Goal: Check status: Check status

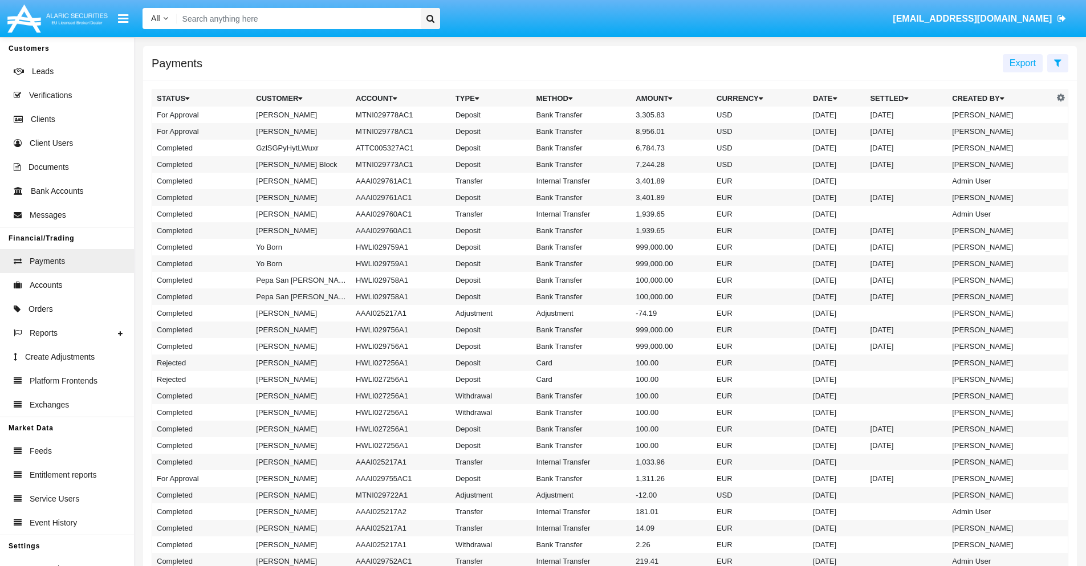
click at [1057, 62] on icon at bounding box center [1057, 62] width 7 height 9
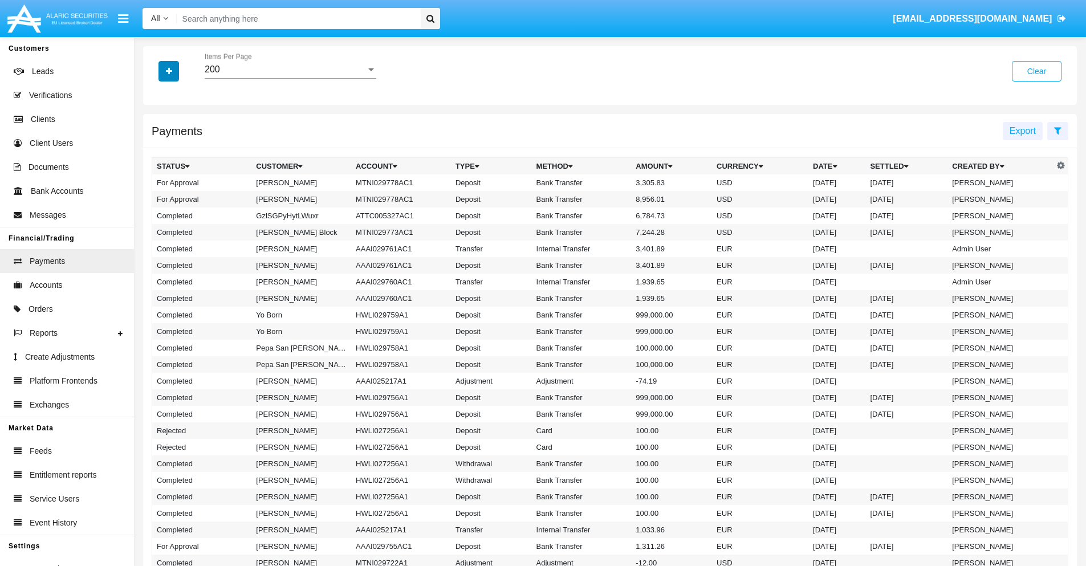
click at [169, 71] on icon "button" at bounding box center [169, 71] width 6 height 8
click at [175, 194] on span "Date" at bounding box center [175, 194] width 19 height 14
click at [157, 198] on input "Date" at bounding box center [156, 198] width 1 height 1
checkbox input "true"
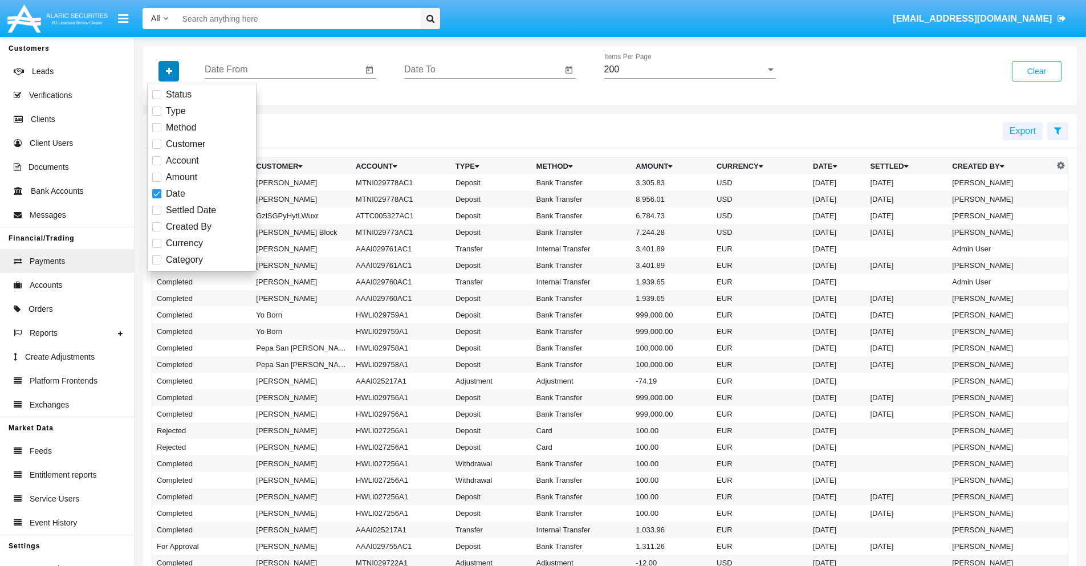
click at [169, 71] on icon "button" at bounding box center [169, 71] width 6 height 8
click at [283, 70] on input "Date From" at bounding box center [284, 69] width 158 height 10
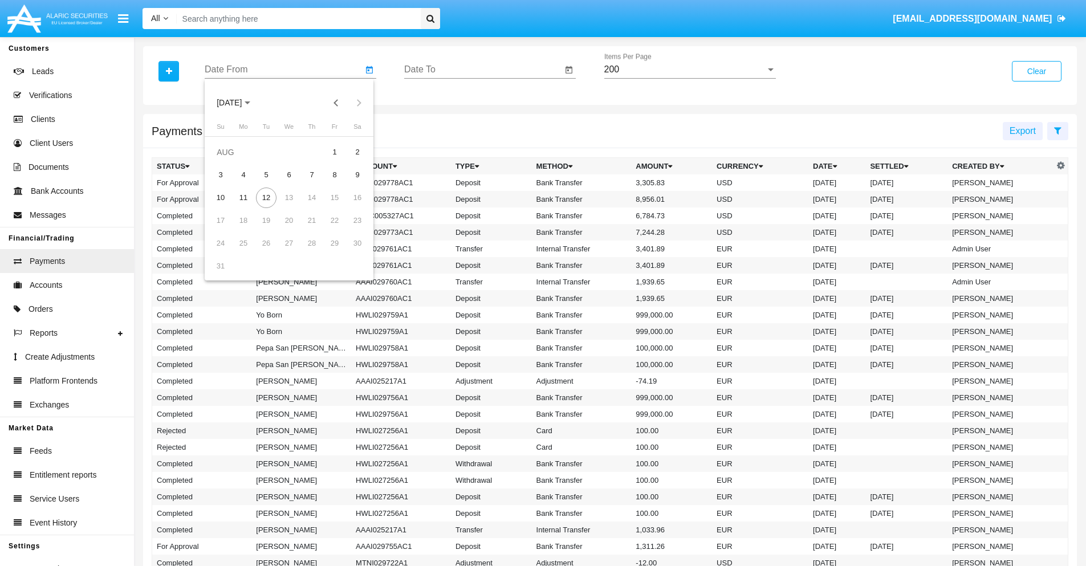
click at [239, 103] on span "[DATE]" at bounding box center [229, 103] width 25 height 9
click at [349, 252] on div "2025" at bounding box center [349, 252] width 36 height 21
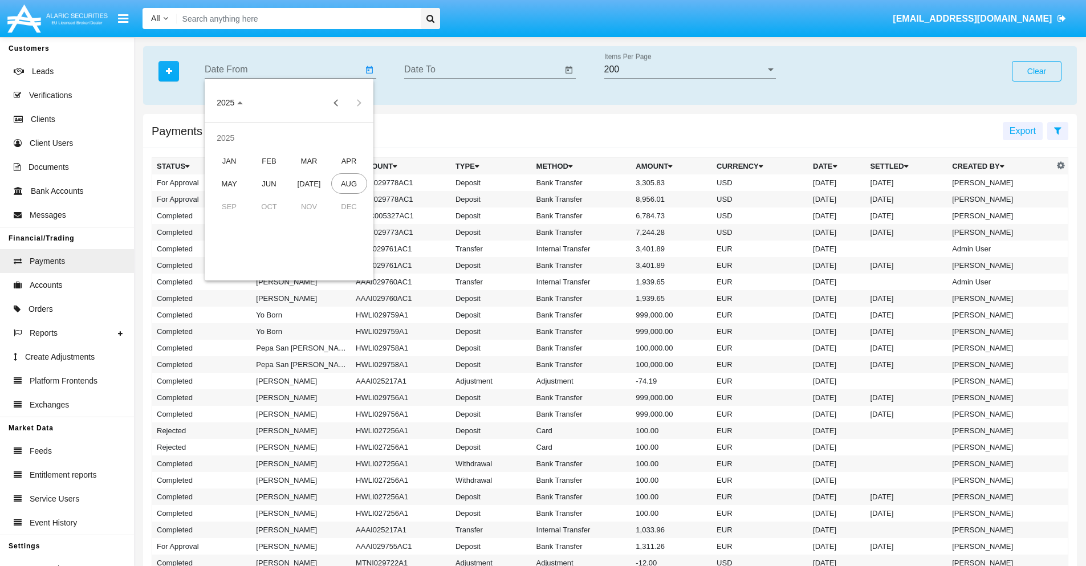
click at [229, 161] on div "JAN" at bounding box center [229, 160] width 36 height 21
click at [266, 174] on div "7" at bounding box center [266, 175] width 21 height 21
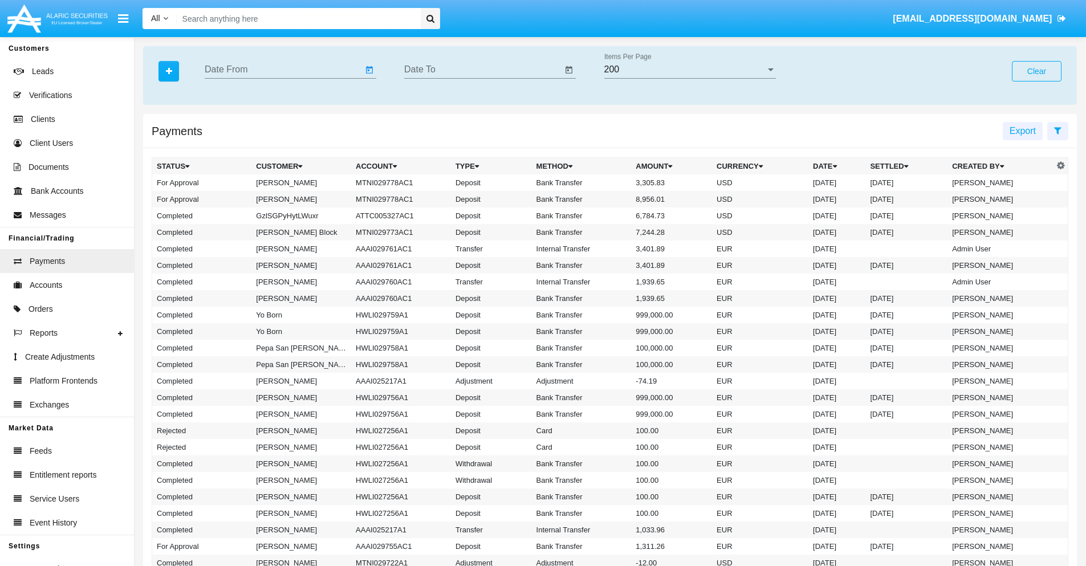
type input "[DATE]"
click at [483, 70] on input "Date To" at bounding box center [483, 69] width 158 height 10
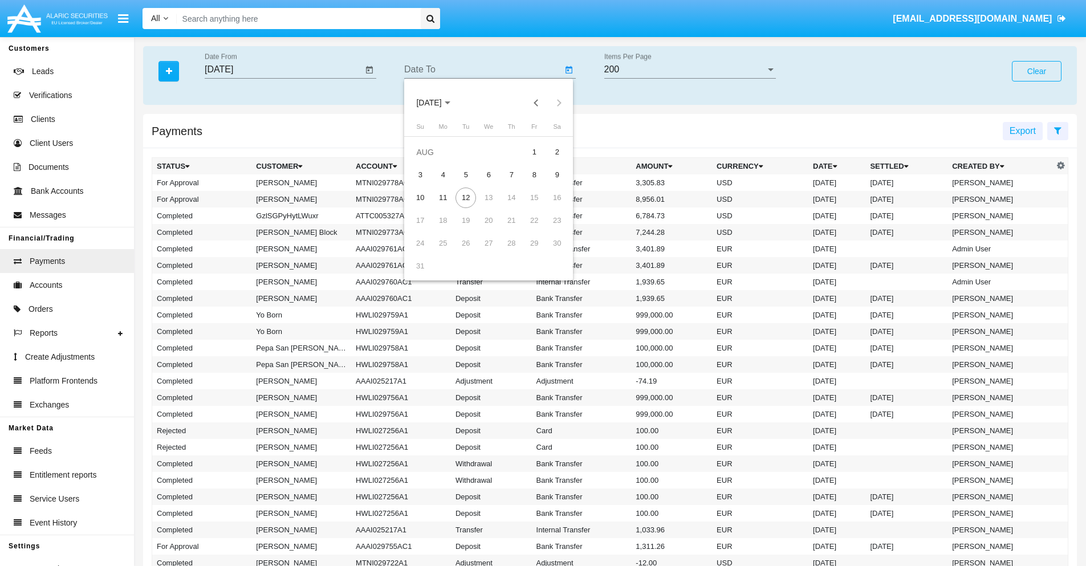
click at [439, 103] on span "[DATE]" at bounding box center [428, 103] width 25 height 9
click at [548, 252] on div "2025" at bounding box center [549, 252] width 36 height 21
click at [429, 161] on div "JAN" at bounding box center [429, 160] width 36 height 21
click at [466, 174] on div "7" at bounding box center [465, 175] width 21 height 21
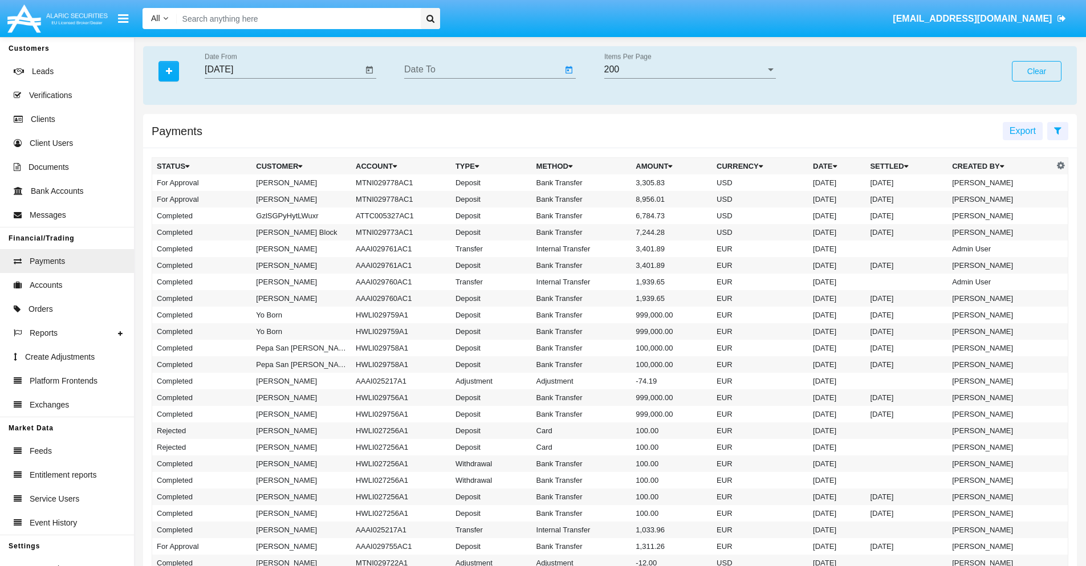
type input "[DATE]"
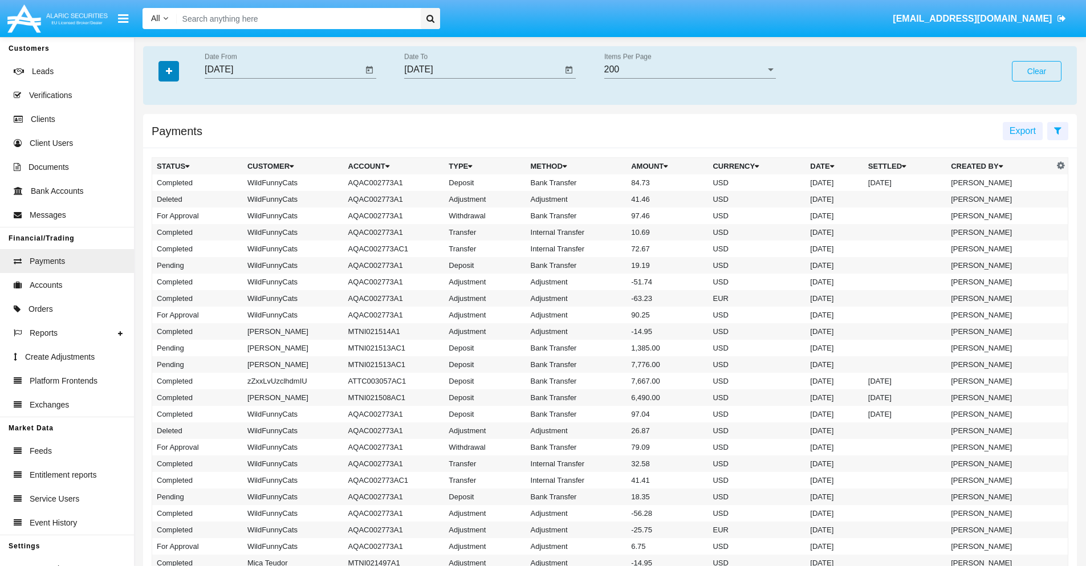
click at [169, 71] on icon "button" at bounding box center [169, 71] width 6 height 8
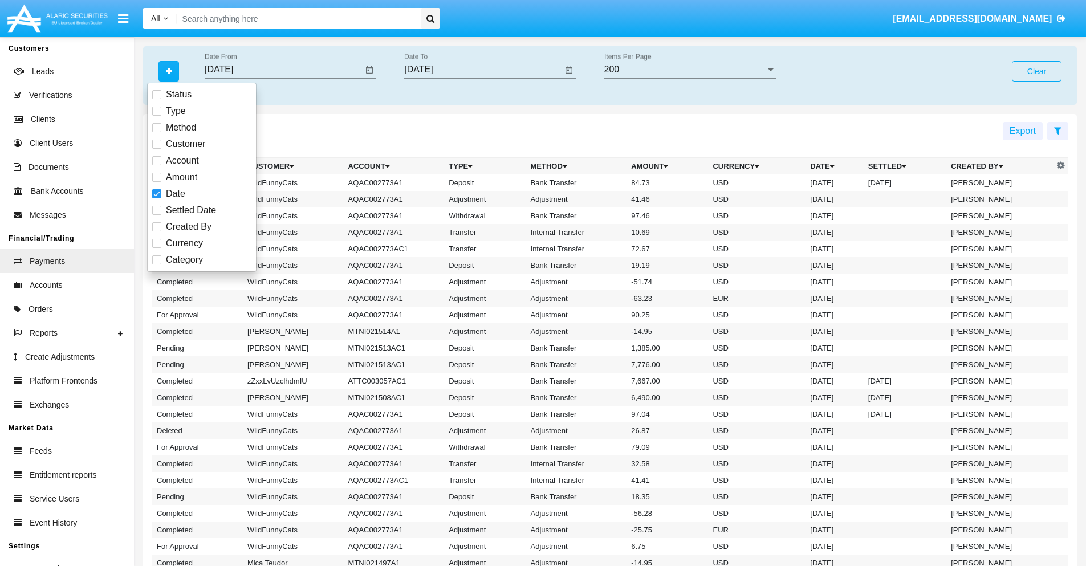
click at [184, 260] on span "Category" at bounding box center [184, 260] width 37 height 14
click at [157, 264] on input "Category" at bounding box center [156, 264] width 1 height 1
checkbox input "true"
click at [169, 71] on icon "button" at bounding box center [169, 71] width 6 height 8
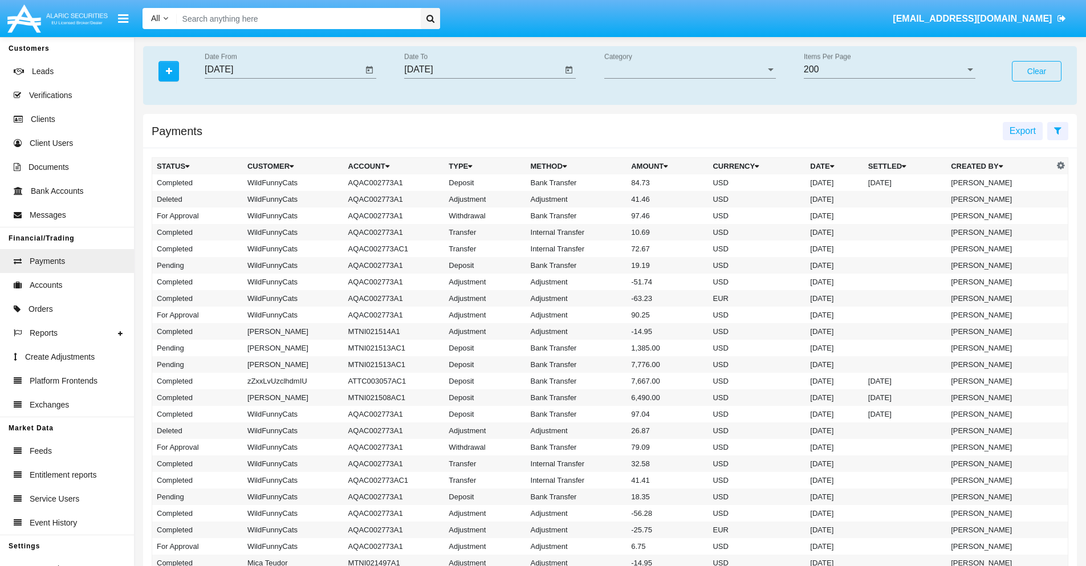
click at [690, 70] on span "Category" at bounding box center [684, 69] width 161 height 10
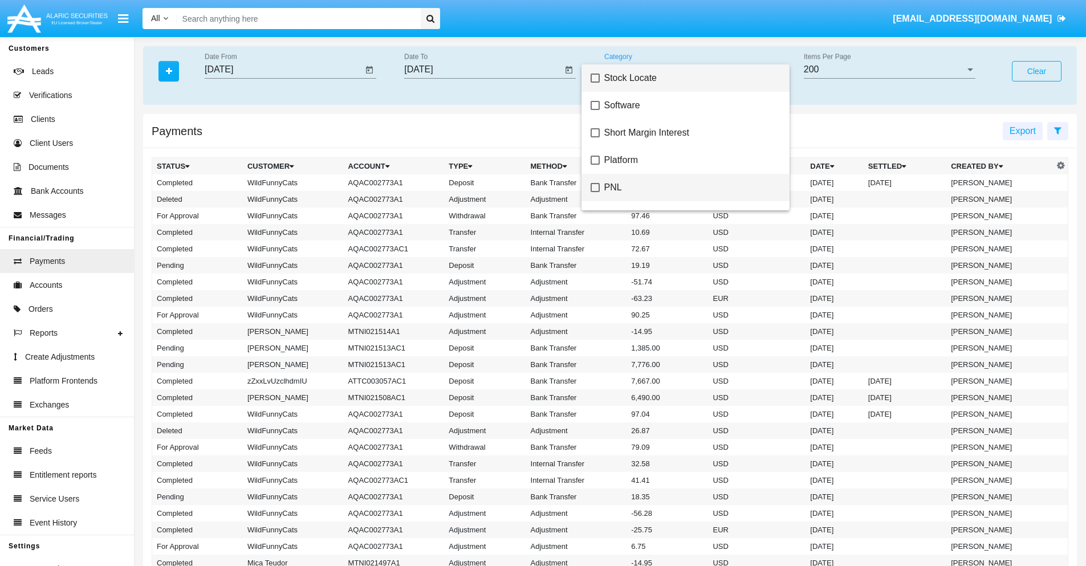
click at [687, 188] on span "PNL" at bounding box center [692, 187] width 176 height 27
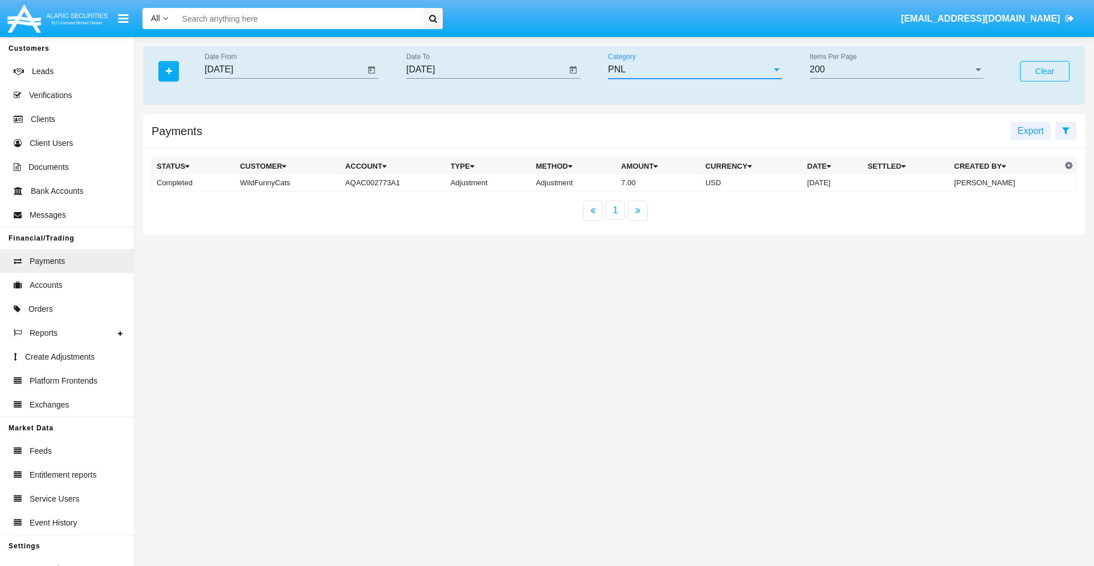
click at [617, 182] on td "7.00" at bounding box center [659, 182] width 84 height 17
